Goal: Find contact information: Find contact information

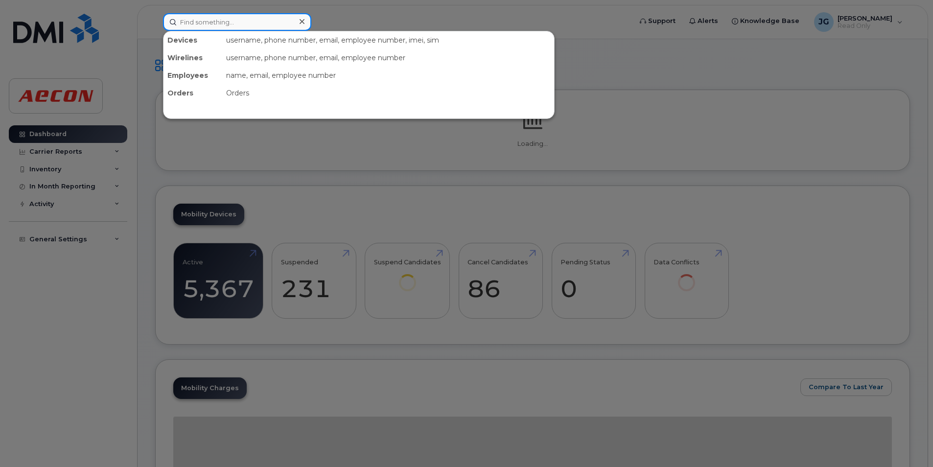
click at [228, 21] on input at bounding box center [237, 22] width 148 height 18
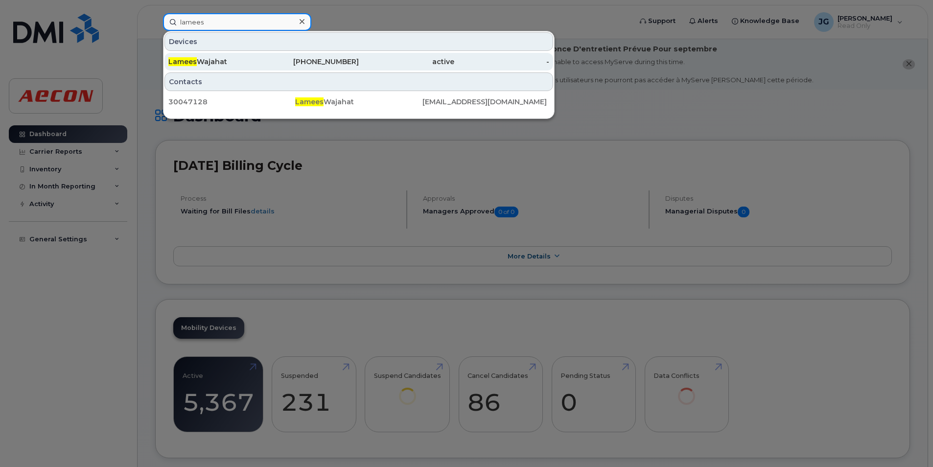
type input "lamees"
click at [236, 58] on div "Lamees Wajahat" at bounding box center [215, 62] width 95 height 10
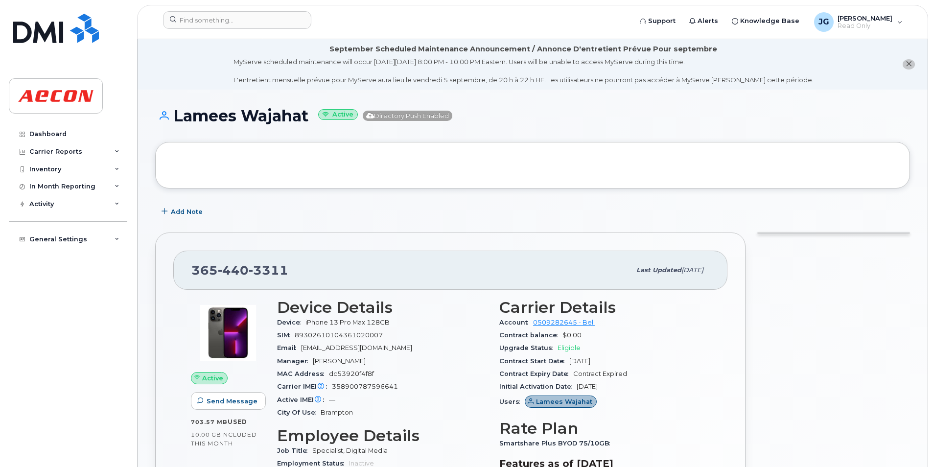
scroll to position [49, 0]
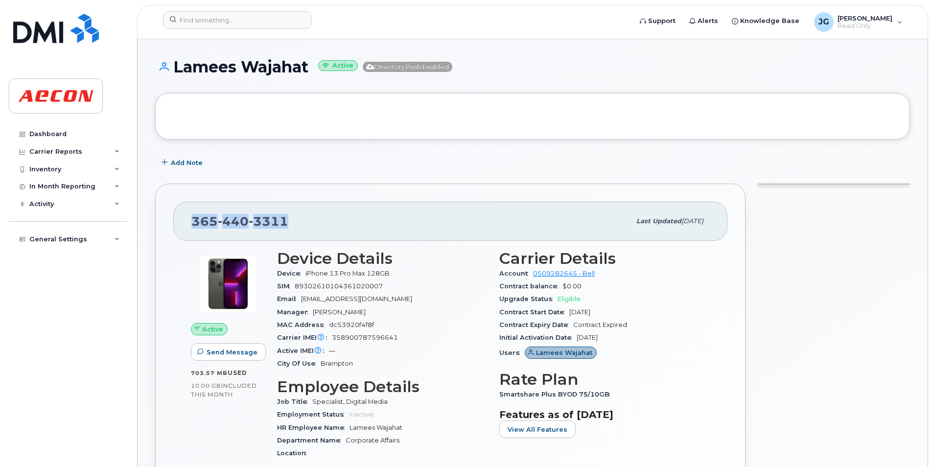
drag, startPoint x: 287, startPoint y: 220, endPoint x: 191, endPoint y: 224, distance: 95.5
click at [191, 224] on div "[PHONE_NUMBER]" at bounding box center [410, 221] width 439 height 21
copy span "[PHONE_NUMBER]"
